Goal: Transaction & Acquisition: Purchase product/service

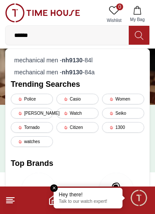
type input "******"
click at [81, 70] on strong "nh9130" at bounding box center [72, 72] width 21 height 7
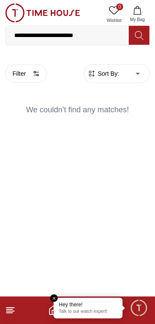
click at [142, 29] on button at bounding box center [139, 35] width 21 height 19
click at [141, 31] on icon at bounding box center [139, 36] width 9 height 10
click at [141, 36] on icon at bounding box center [139, 35] width 8 height 9
click at [138, 38] on icon at bounding box center [139, 36] width 9 height 10
click at [146, 38] on button at bounding box center [139, 35] width 21 height 19
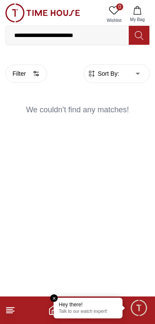
click at [137, 38] on icon at bounding box center [139, 36] width 9 height 10
click at [94, 38] on input "**********" at bounding box center [67, 35] width 123 height 17
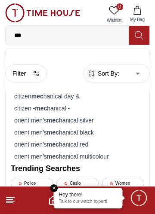
type input "*"
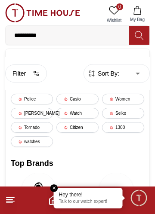
type input "**********"
click at [138, 31] on icon at bounding box center [139, 36] width 9 height 10
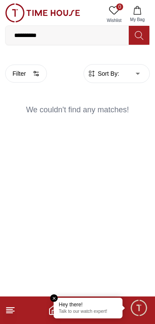
click at [143, 43] on button at bounding box center [139, 35] width 21 height 19
click at [144, 41] on button at bounding box center [139, 35] width 21 height 19
click at [93, 214] on p "Talk to our watch expert!" at bounding box center [88, 312] width 58 height 6
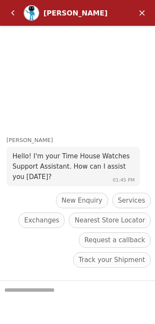
click at [13, 14] on em "Back" at bounding box center [12, 12] width 17 height 17
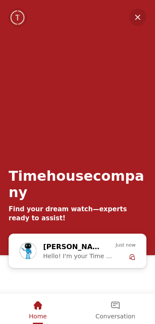
click at [136, 18] on em "Minimize" at bounding box center [137, 17] width 17 height 17
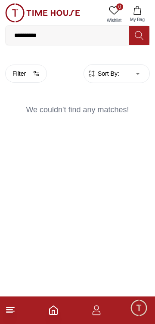
click at [141, 39] on icon at bounding box center [139, 36] width 9 height 10
click at [142, 39] on icon at bounding box center [139, 35] width 8 height 9
click at [144, 35] on button at bounding box center [139, 35] width 21 height 19
click at [140, 37] on icon at bounding box center [139, 35] width 8 height 9
click at [140, 41] on button at bounding box center [139, 35] width 21 height 19
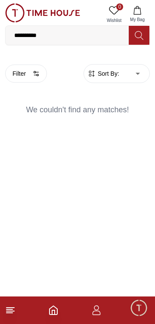
click at [108, 76] on span "Sort By:" at bounding box center [107, 73] width 23 height 9
click at [18, 78] on button "Filter" at bounding box center [26, 73] width 42 height 18
